Goal: Navigation & Orientation: Find specific page/section

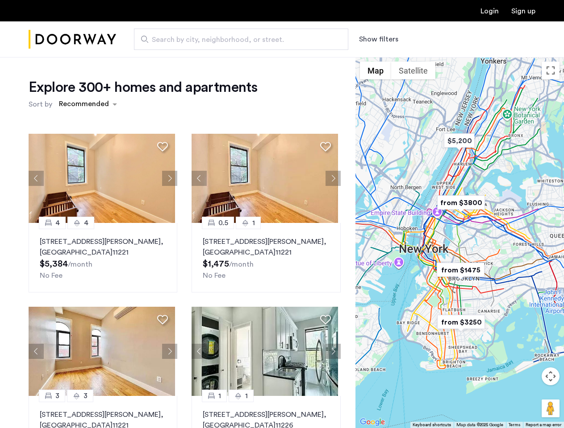
click at [377, 39] on button "Show filters" at bounding box center [378, 39] width 39 height 11
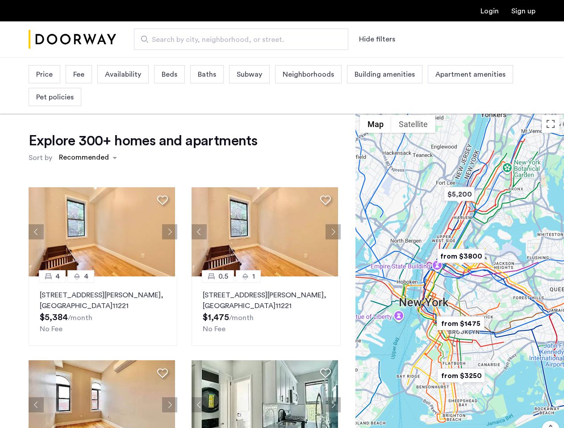
click at [87, 104] on div "Explore 300+ homes and apartments Sort by Recommended 4 [GEOGRAPHIC_DATA][STREE…" at bounding box center [282, 298] width 564 height 483
click at [36, 178] on div "Explore 300+ homes and apartments Sort by Recommended 4 [GEOGRAPHIC_DATA][STREE…" at bounding box center [185, 307] width 312 height 351
click at [162, 146] on h1 "Explore 300+ homes and apartments" at bounding box center [143, 141] width 228 height 18
click at [102, 178] on div "Explore 300+ homes and apartments Sort by Recommended 4 [GEOGRAPHIC_DATA][STREE…" at bounding box center [185, 307] width 312 height 351
click at [167, 178] on div "Explore 300+ homes and apartments Sort by Recommended 4 [GEOGRAPHIC_DATA][STREE…" at bounding box center [185, 307] width 312 height 351
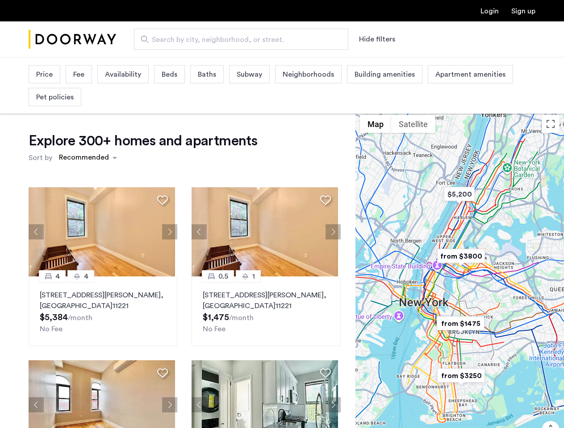
click at [102, 258] on img at bounding box center [102, 231] width 146 height 89
click at [197, 178] on div "Explore 300+ homes and apartments Sort by Recommended 4 [GEOGRAPHIC_DATA][STREE…" at bounding box center [185, 307] width 312 height 351
click at [323, 146] on div "Explore 300+ homes and apartments Sort by Recommended" at bounding box center [185, 149] width 312 height 34
click at [262, 178] on div "Explore 300+ homes and apartments Sort by Recommended 4 [GEOGRAPHIC_DATA][STREE…" at bounding box center [185, 307] width 312 height 351
